Goal: Task Accomplishment & Management: Use online tool/utility

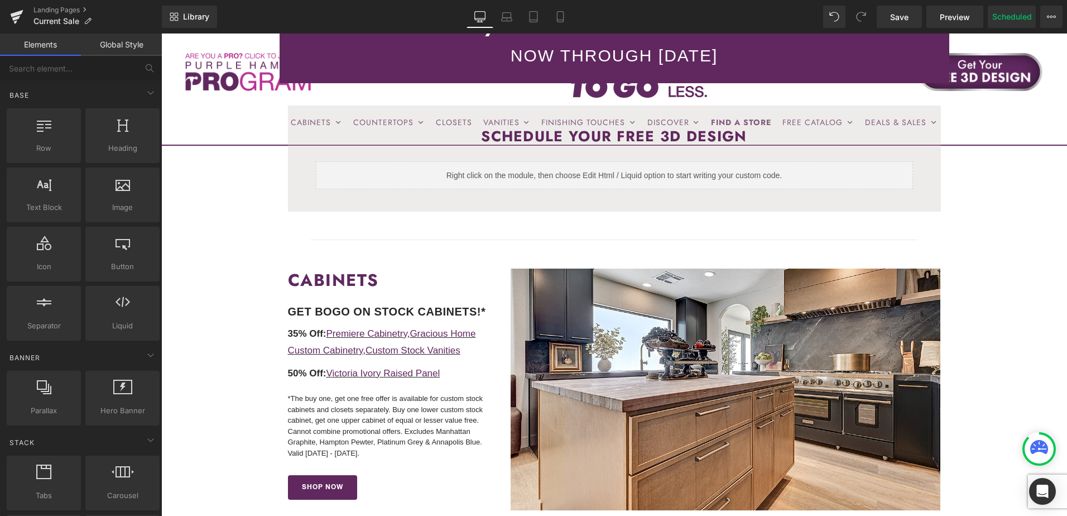
click at [723, 390] on span "Image" at bounding box center [725, 388] width 23 height 13
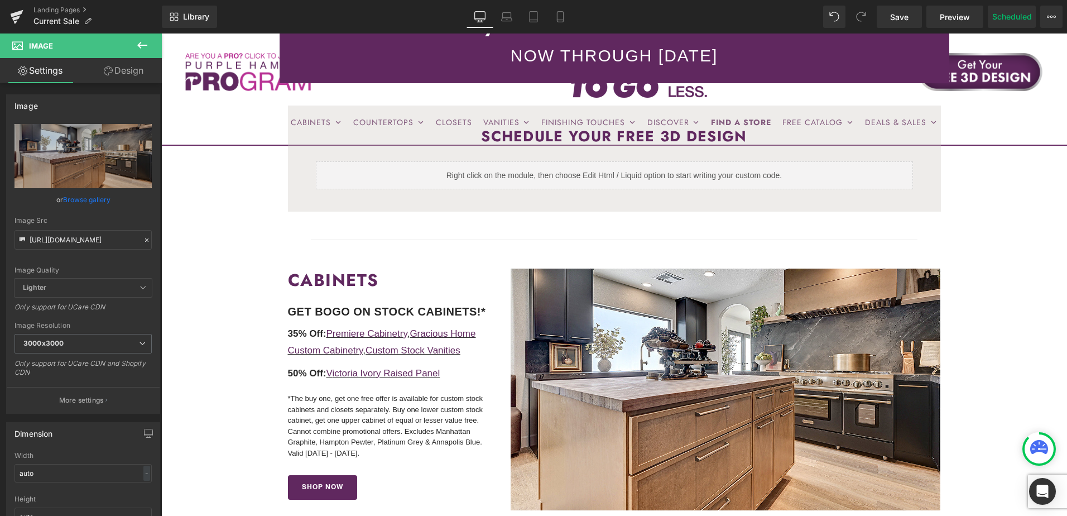
scroll to position [391, 0]
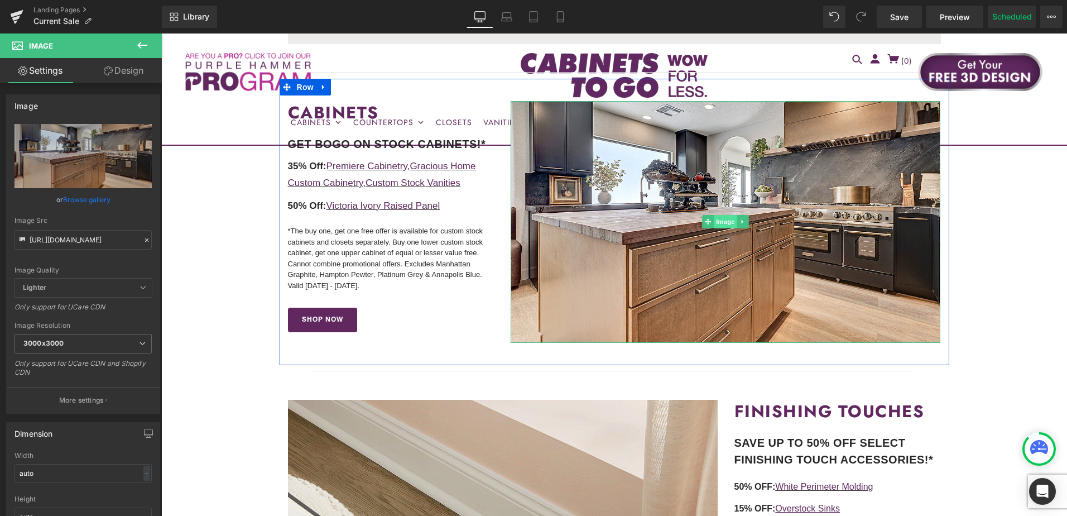
click at [728, 222] on span "Image" at bounding box center [725, 221] width 23 height 13
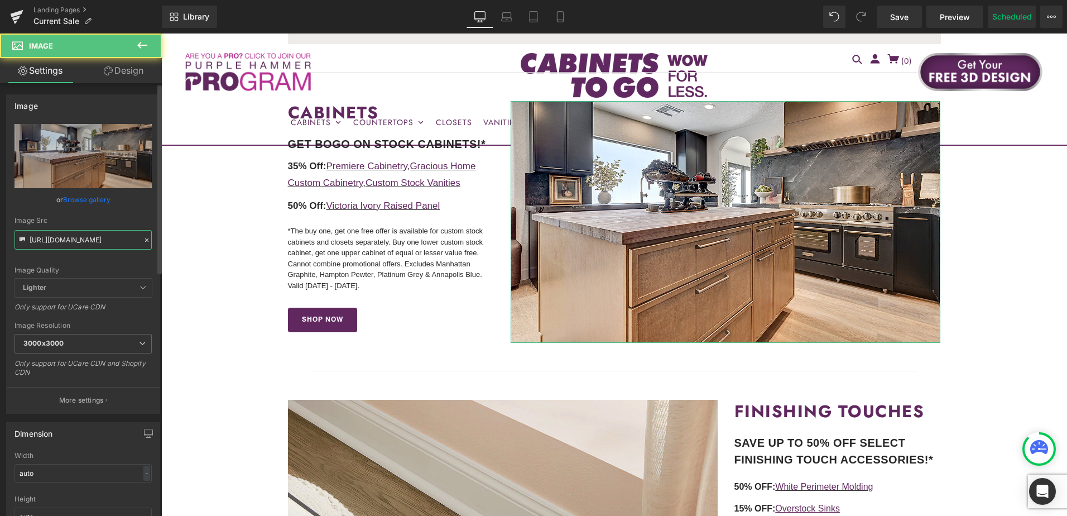
click at [76, 236] on input "[URL][DOMAIN_NAME]" at bounding box center [83, 240] width 137 height 20
paste input "SHH-NEW-16.jpg?v=1755098367"
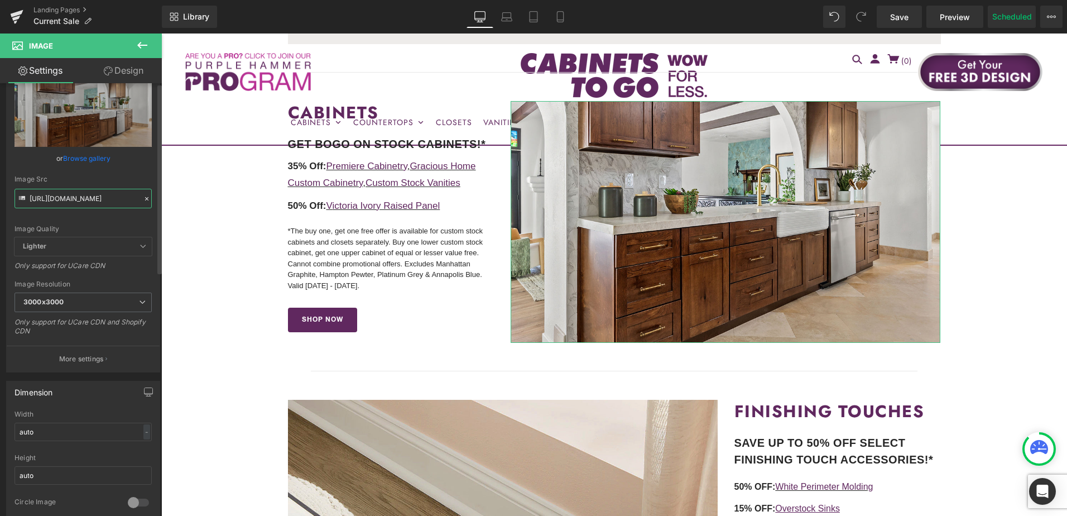
scroll to position [0, 0]
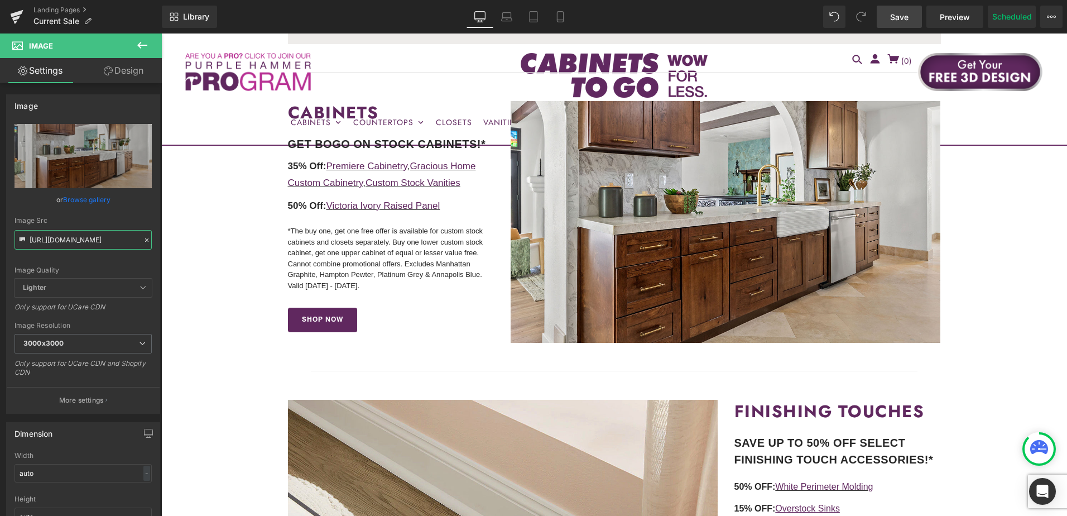
type input "[URL][DOMAIN_NAME]"
click at [898, 20] on span "Save" at bounding box center [899, 17] width 18 height 12
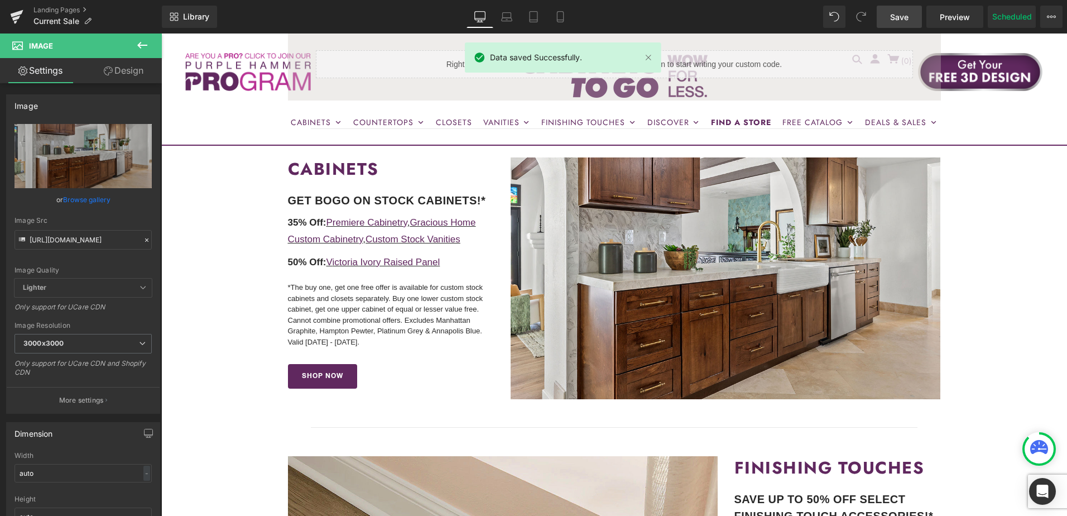
scroll to position [279, 0]
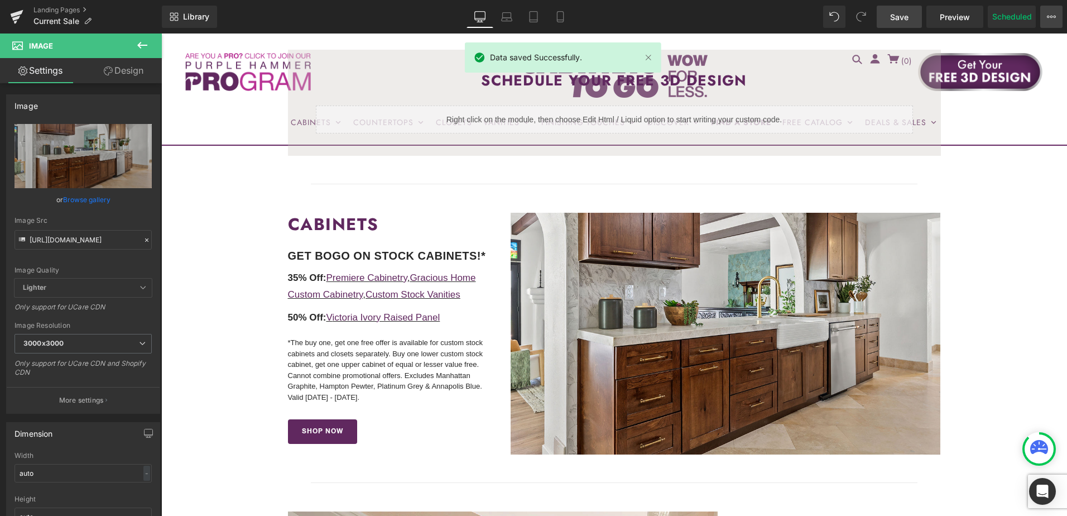
click at [1055, 21] on icon at bounding box center [1051, 16] width 9 height 9
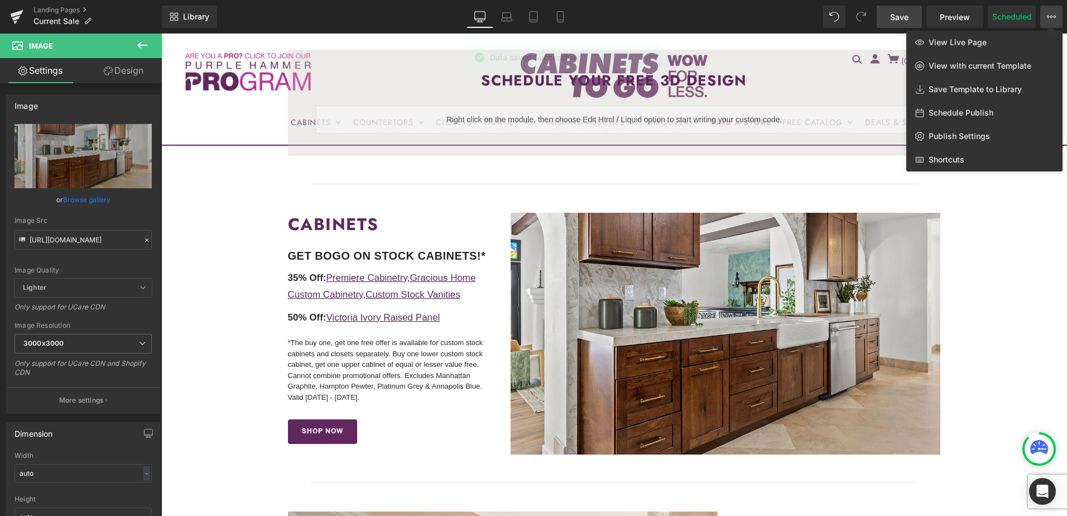
click at [983, 114] on span "Schedule Publish" at bounding box center [961, 113] width 65 height 10
select select
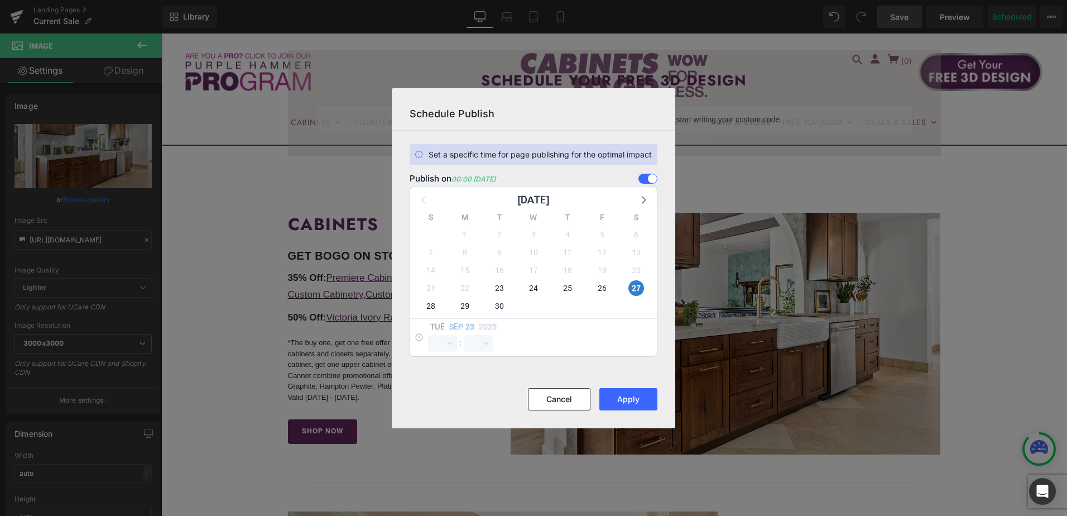
click at [620, 289] on div "27" at bounding box center [637, 288] width 34 height 18
click at [604, 289] on span "26" at bounding box center [602, 288] width 16 height 16
select select "0"
click at [638, 286] on span "27" at bounding box center [636, 288] width 16 height 16
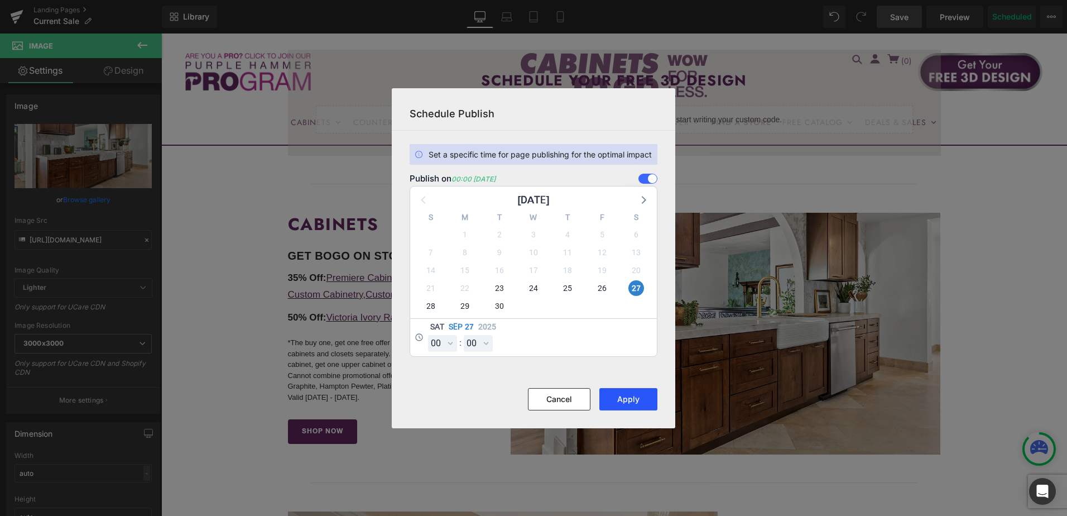
click at [634, 401] on button "Apply" at bounding box center [628, 399] width 58 height 22
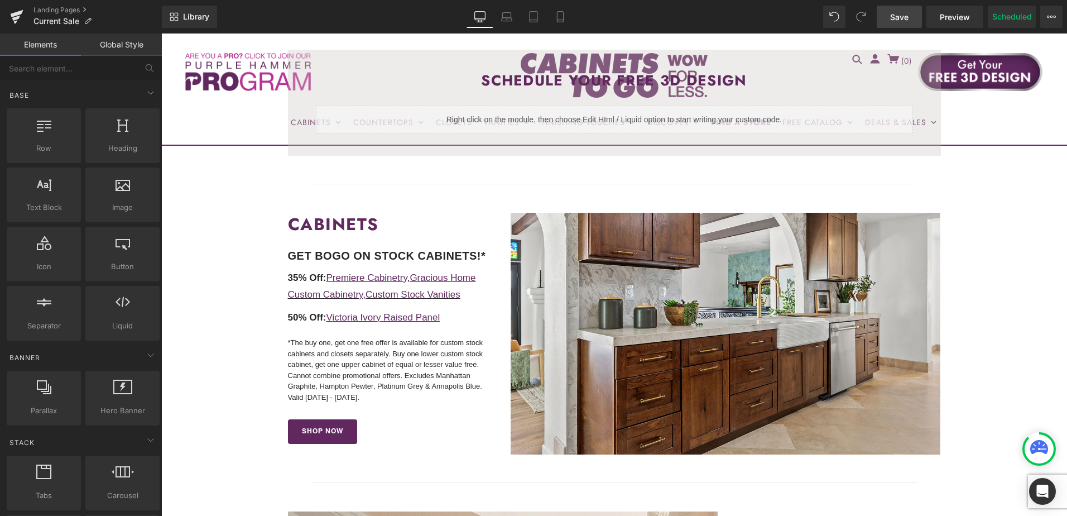
click at [903, 12] on span "Save" at bounding box center [899, 17] width 18 height 12
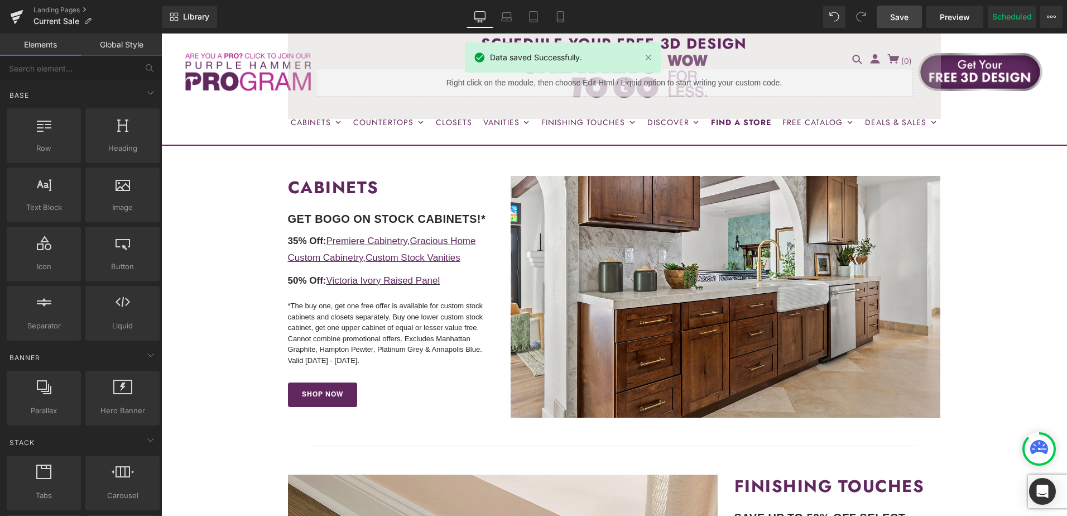
scroll to position [335, 0]
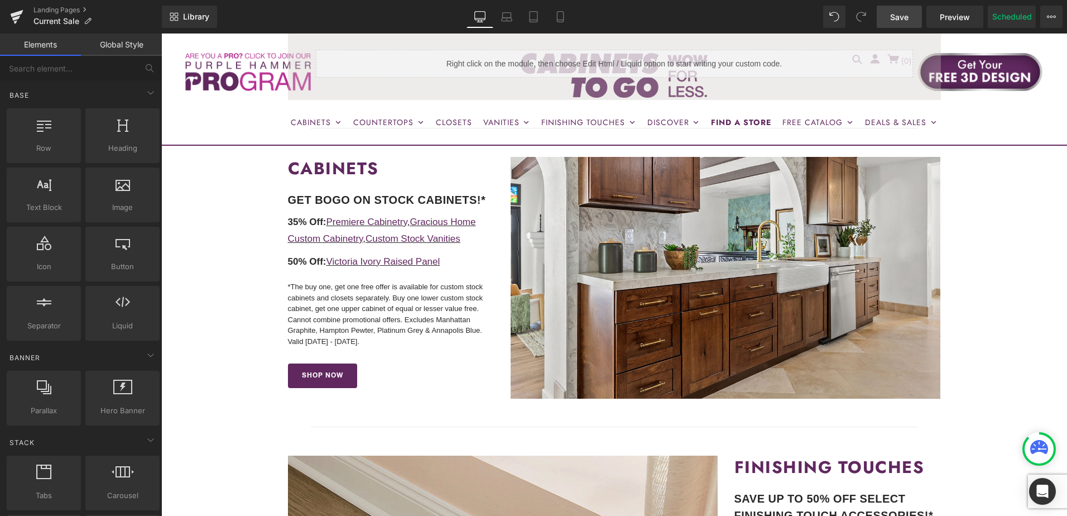
click at [903, 6] on link "Save" at bounding box center [899, 17] width 45 height 22
